Goal: Information Seeking & Learning: Learn about a topic

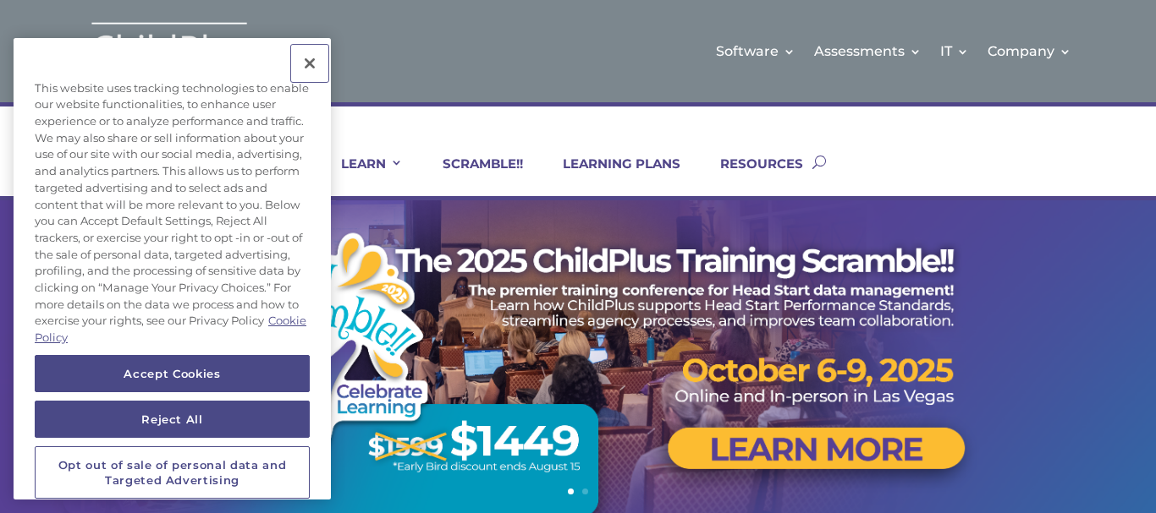
click at [303, 58] on button "Close" at bounding box center [309, 63] width 37 height 37
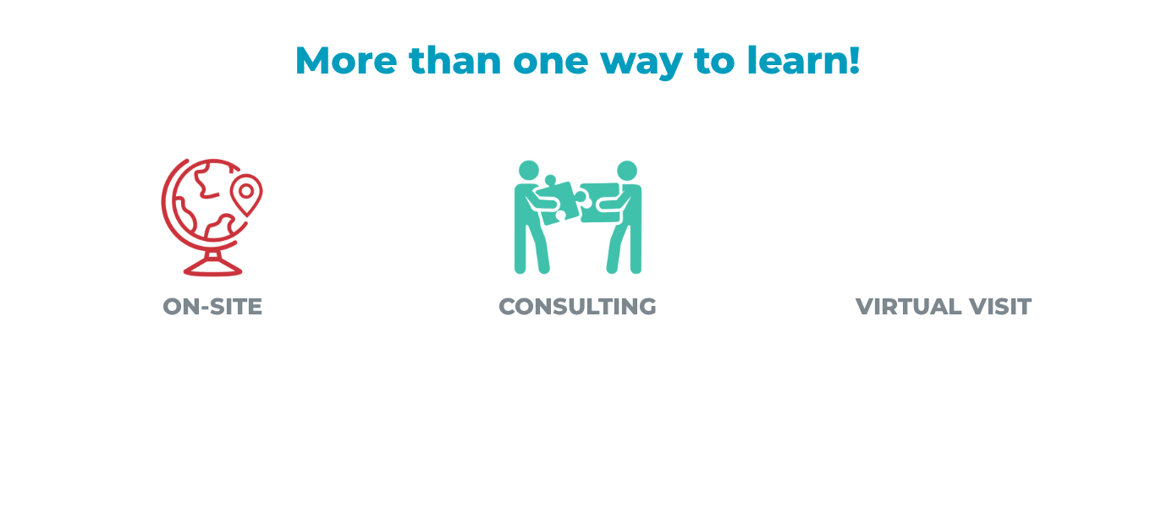
scroll to position [541, 0]
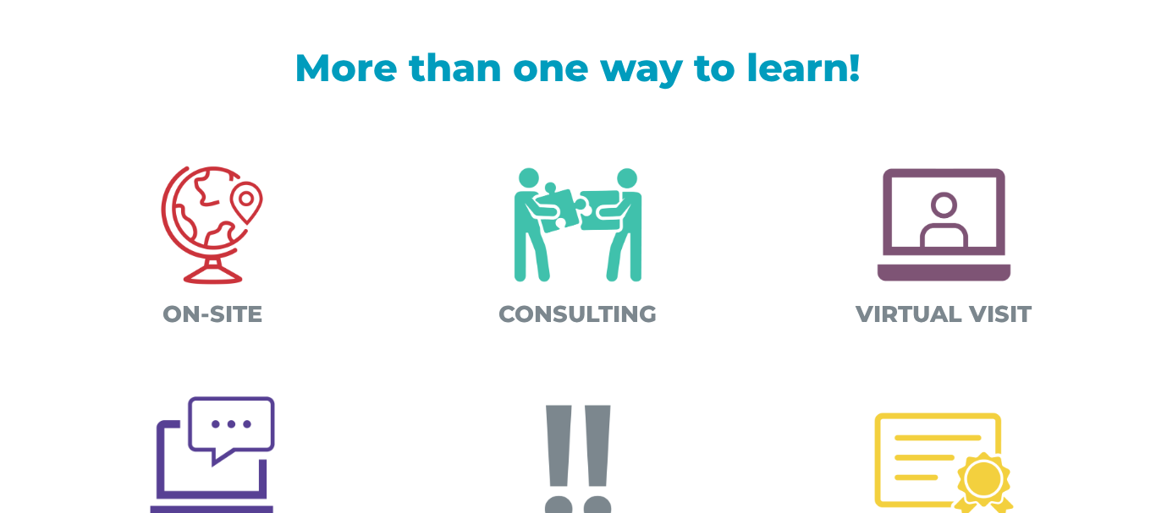
click at [580, 225] on img at bounding box center [578, 224] width 170 height 169
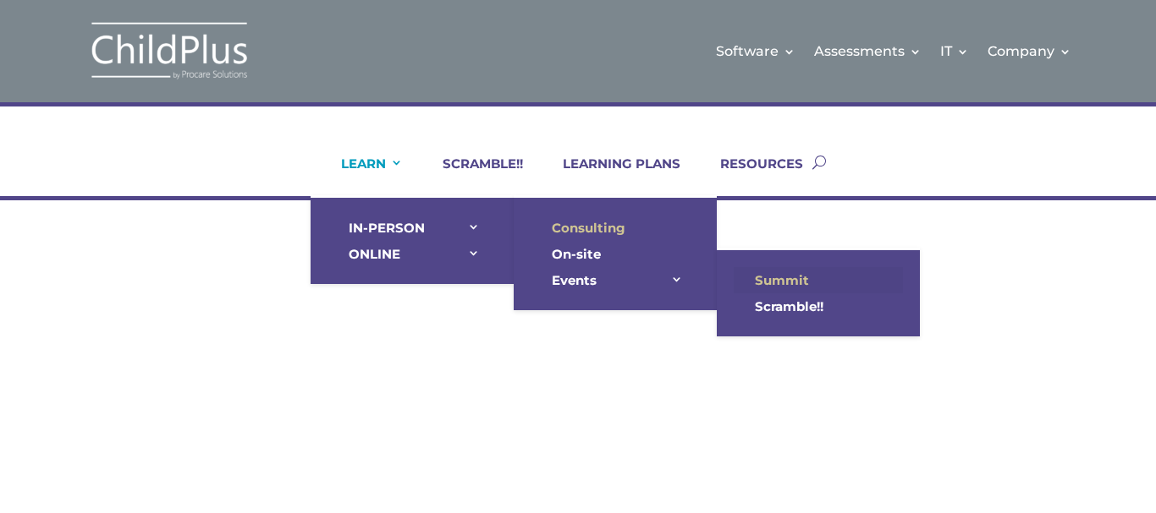
click at [766, 277] on link "Summit" at bounding box center [817, 280] width 169 height 26
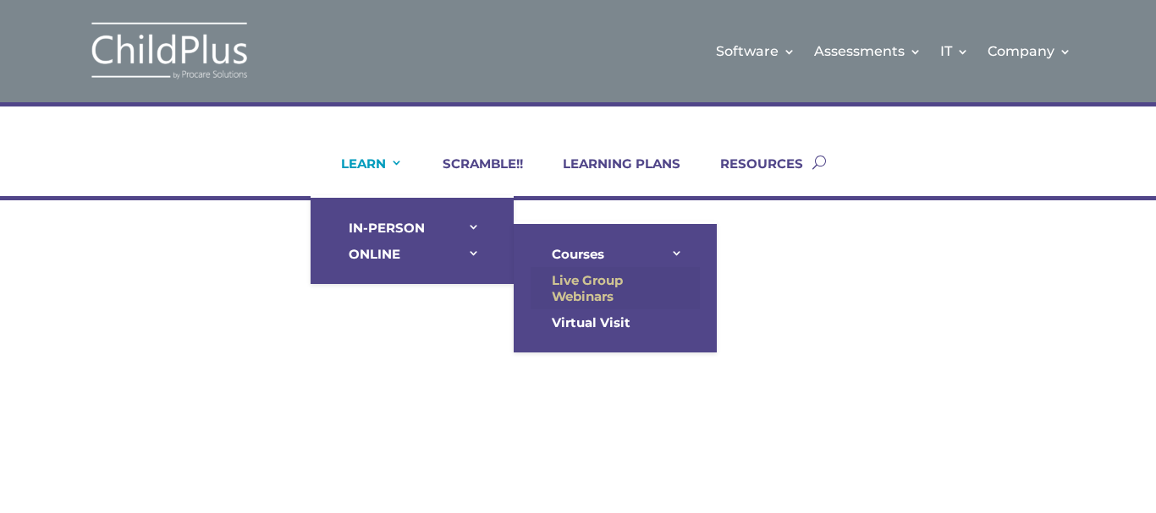
click at [646, 294] on link "Live Group Webinars" at bounding box center [614, 288] width 169 height 42
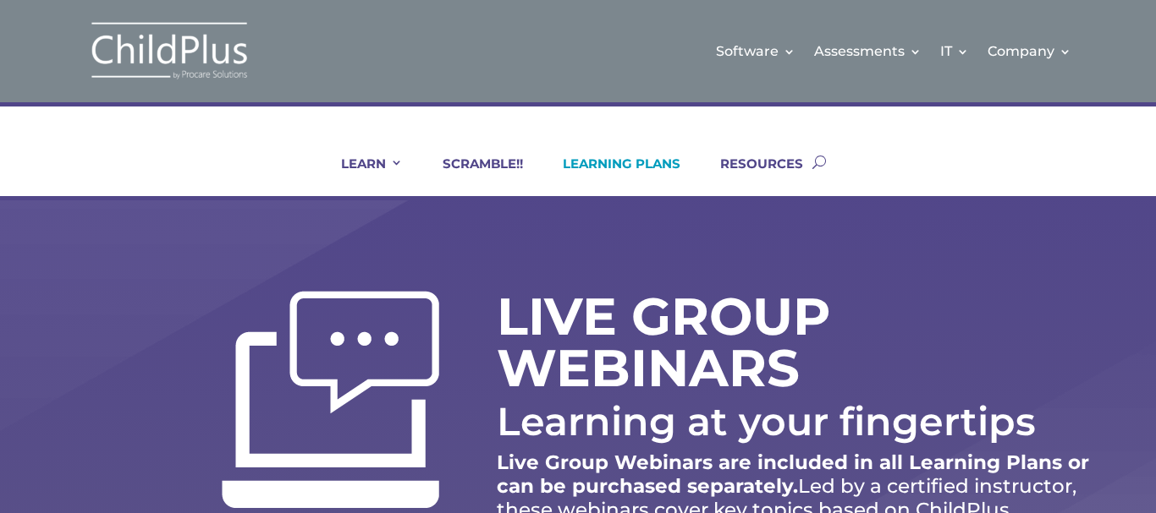
click at [623, 162] on link "LEARNING PLANS" at bounding box center [610, 176] width 139 height 41
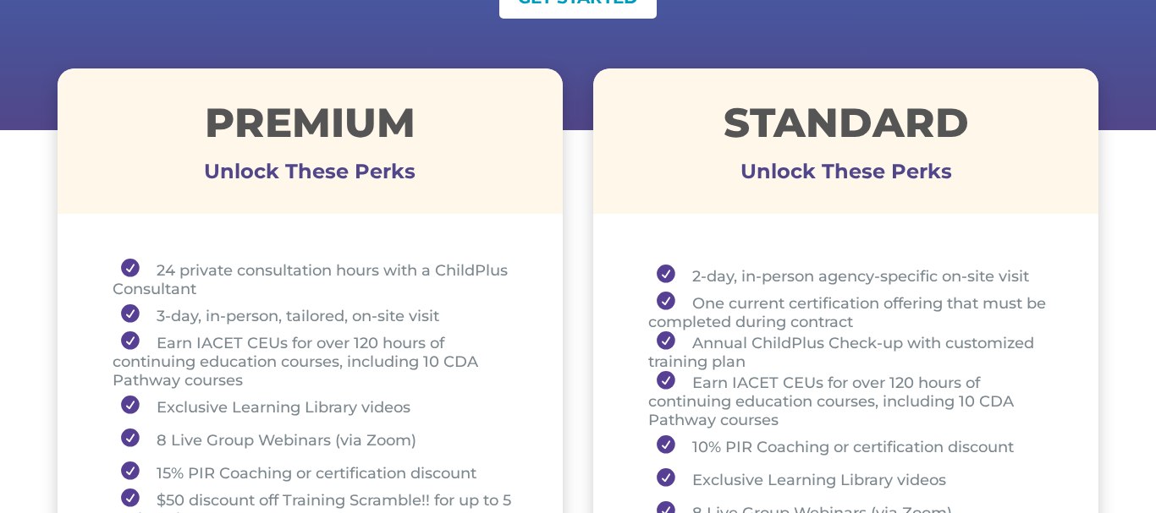
scroll to position [686, 0]
